Goal: Navigation & Orientation: Find specific page/section

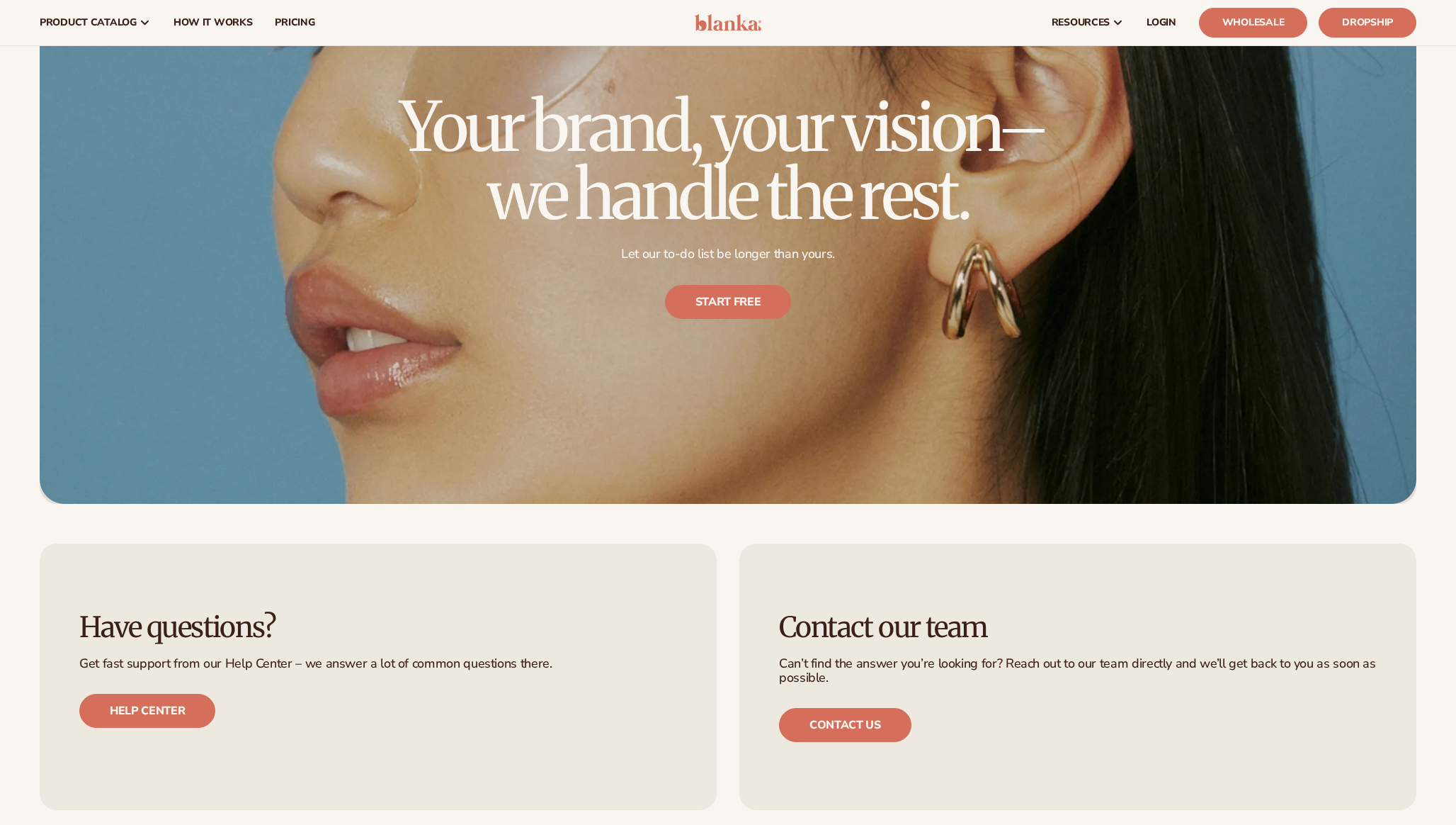
scroll to position [4767, 0]
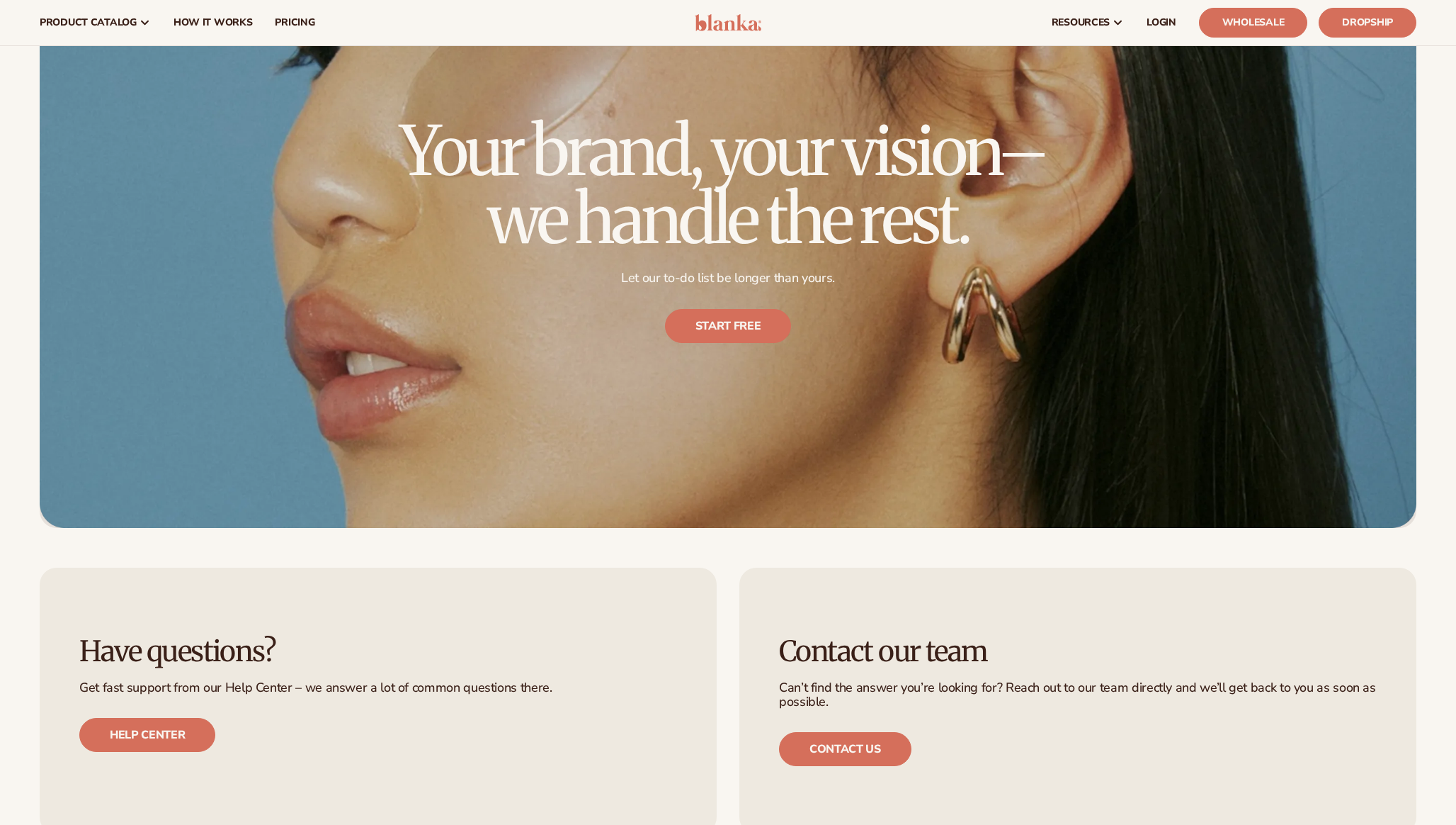
click at [706, 25] on img at bounding box center [728, 22] width 67 height 17
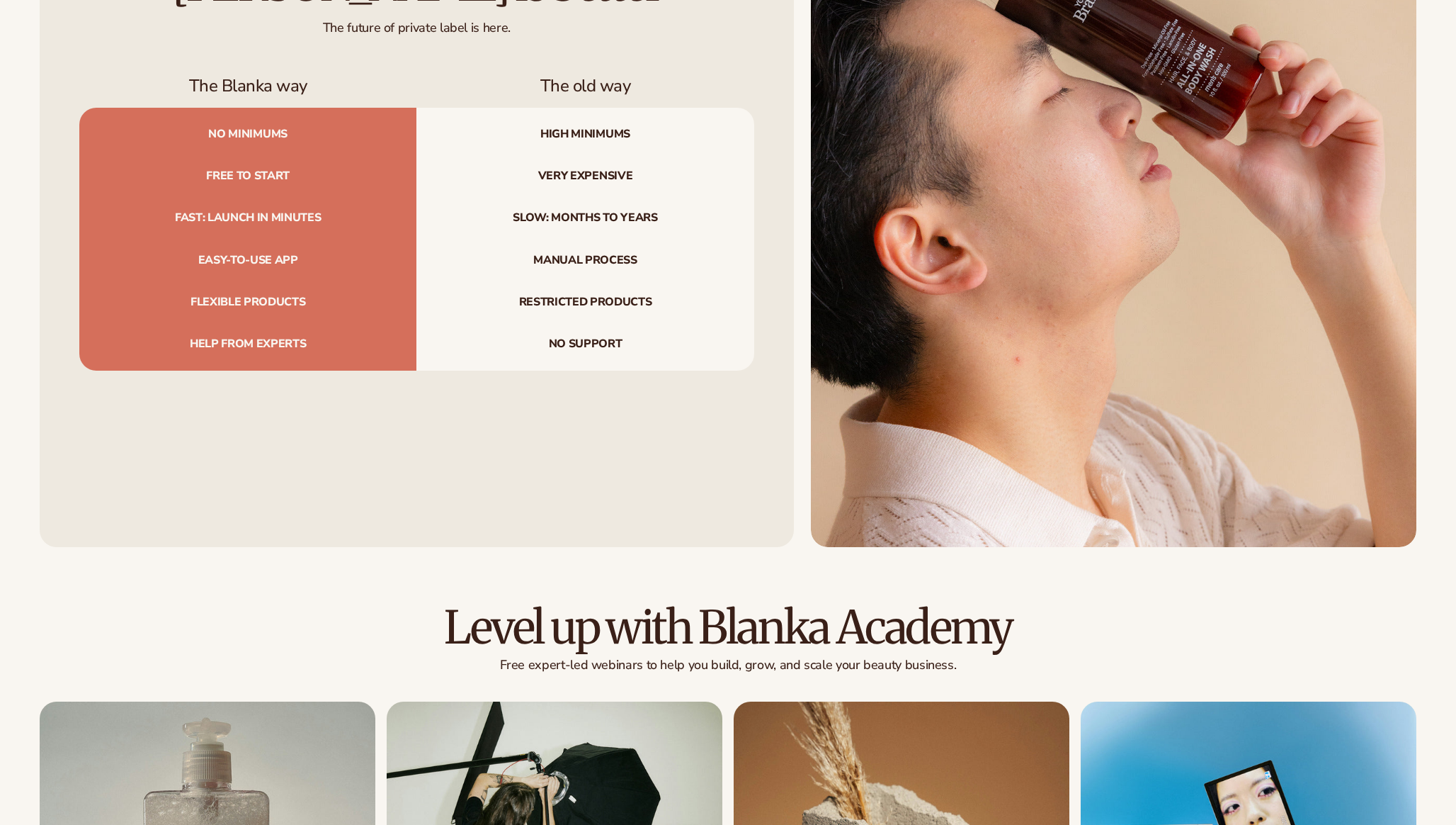
scroll to position [5759, 0]
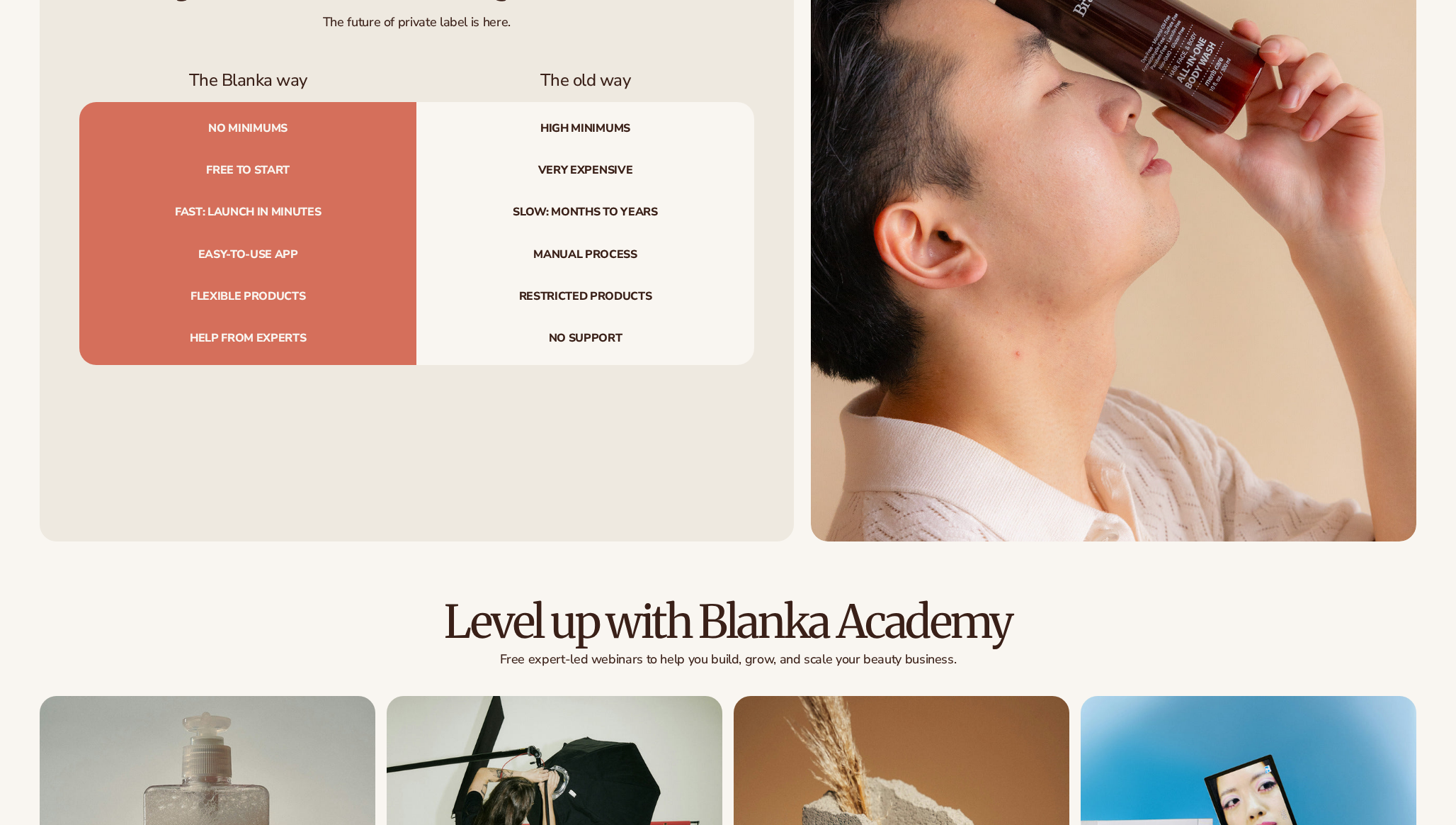
click at [548, 363] on span "No support" at bounding box center [585, 341] width 337 height 47
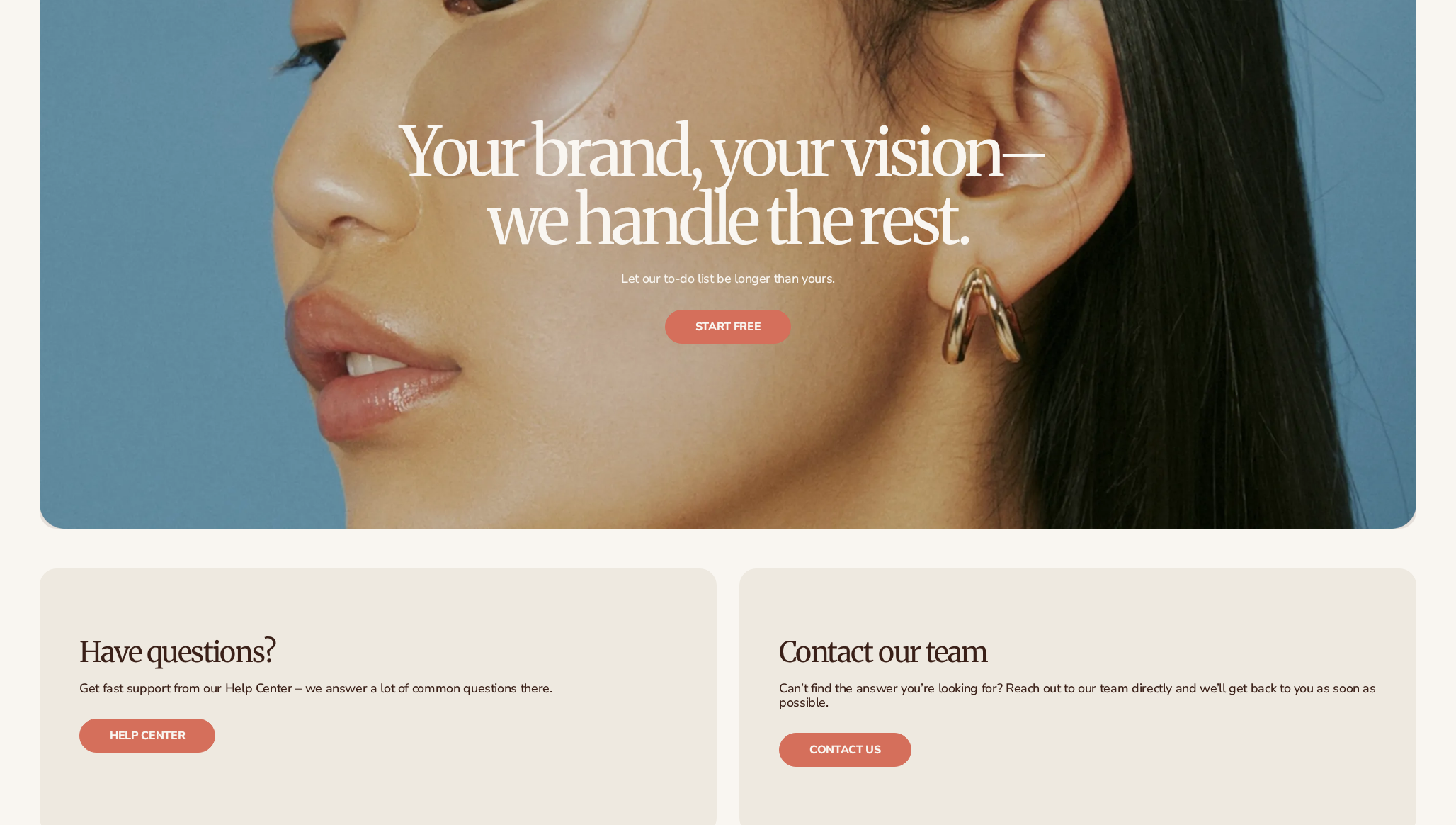
scroll to position [4767, 0]
